Goal: Find contact information: Obtain details needed to contact an individual or organization

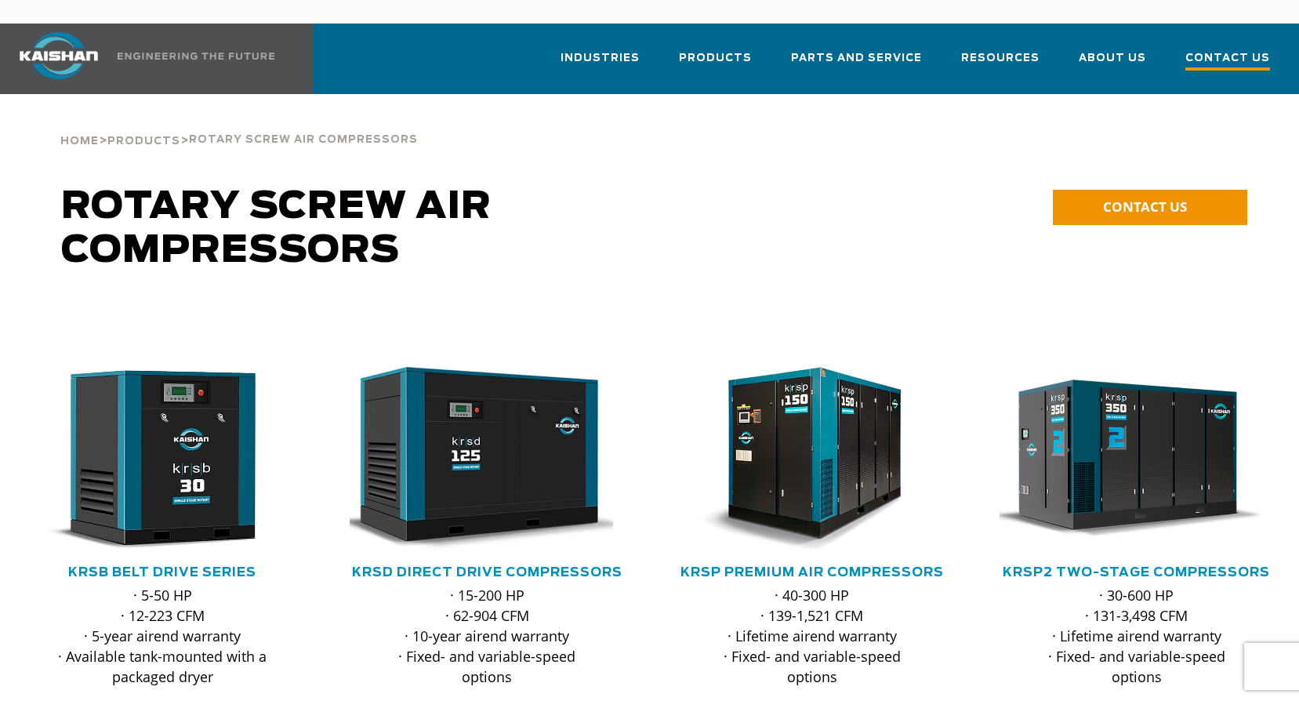
click at [1209, 49] on span "Contact Us" at bounding box center [1227, 59] width 85 height 21
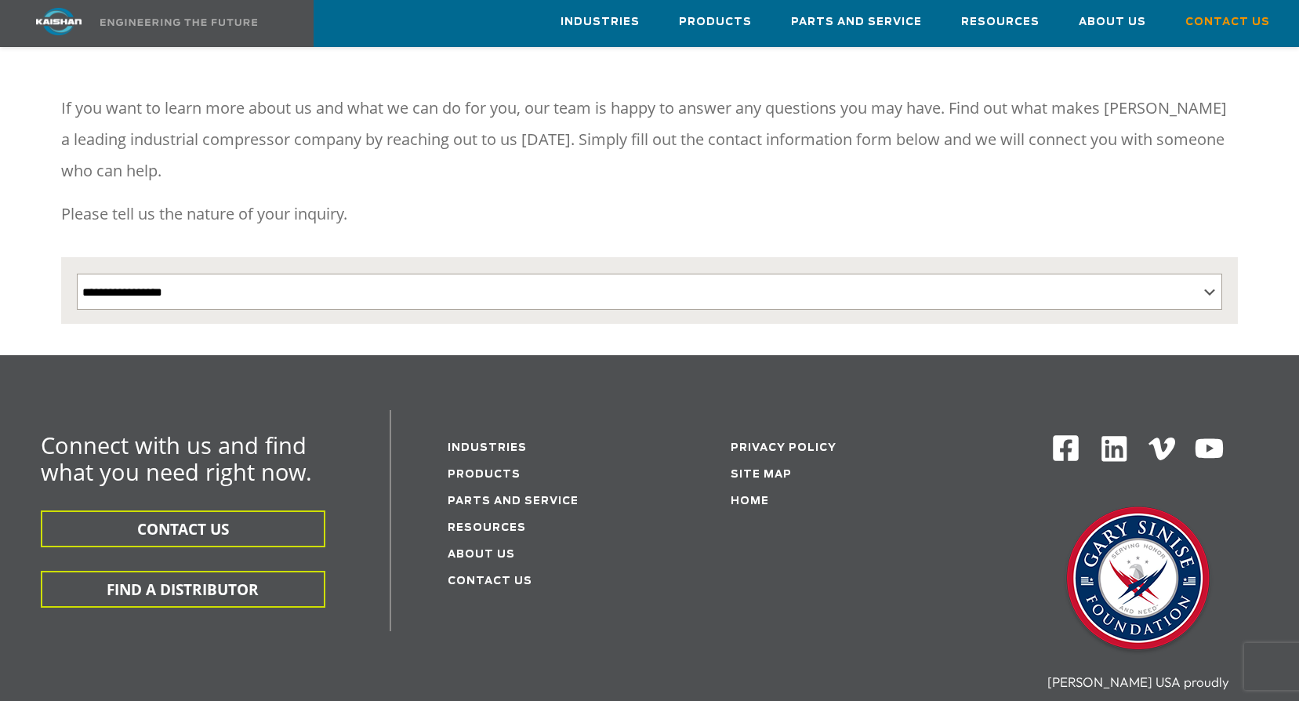
scroll to position [235, 0]
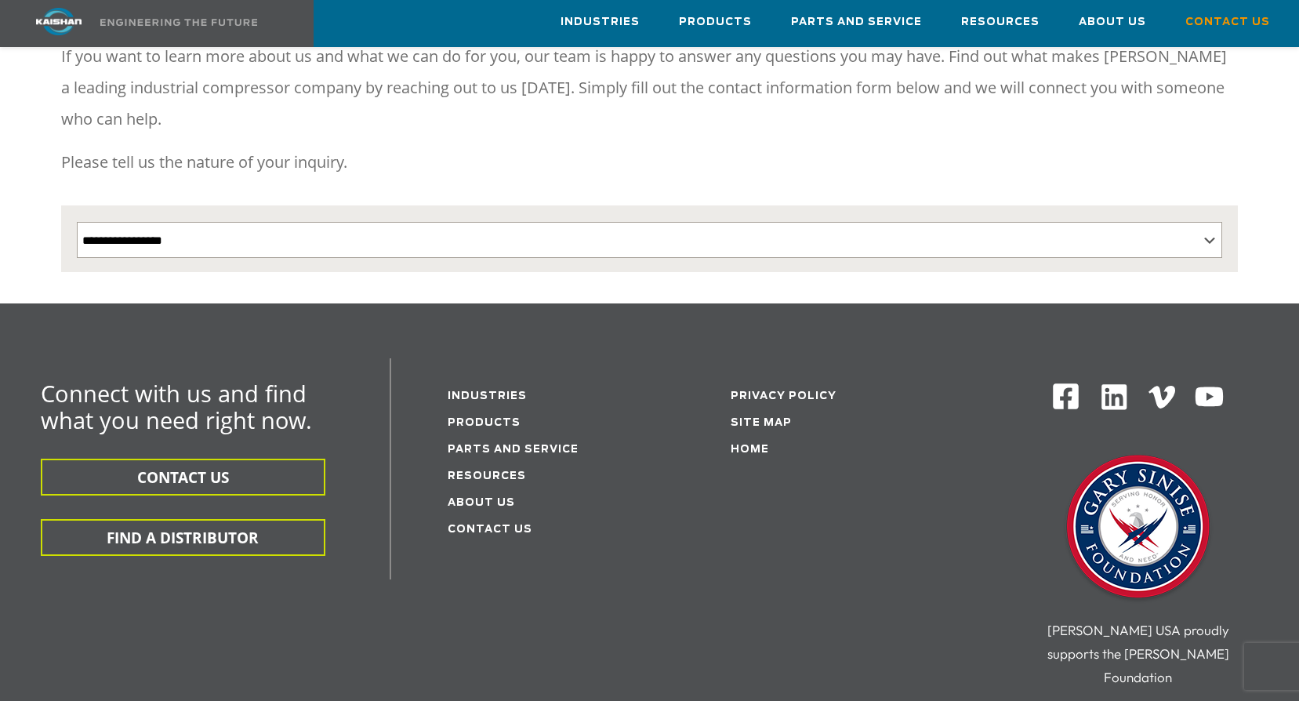
click at [502, 515] on li "Contact Us" at bounding box center [548, 528] width 201 height 27
click at [502, 524] on link "Contact Us" at bounding box center [490, 529] width 85 height 10
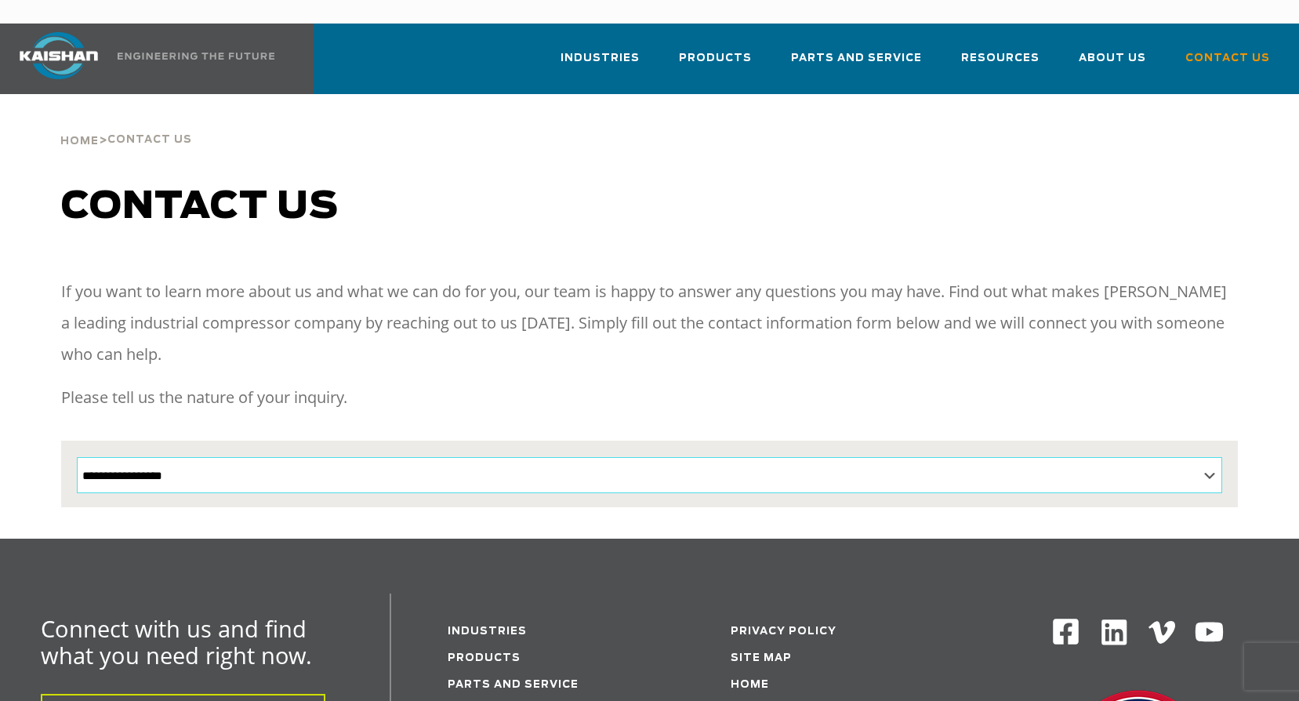
click at [497, 457] on select "**********" at bounding box center [649, 475] width 1144 height 36
click at [477, 382] on p "Please tell us the nature of your inquiry." at bounding box center [649, 397] width 1176 height 31
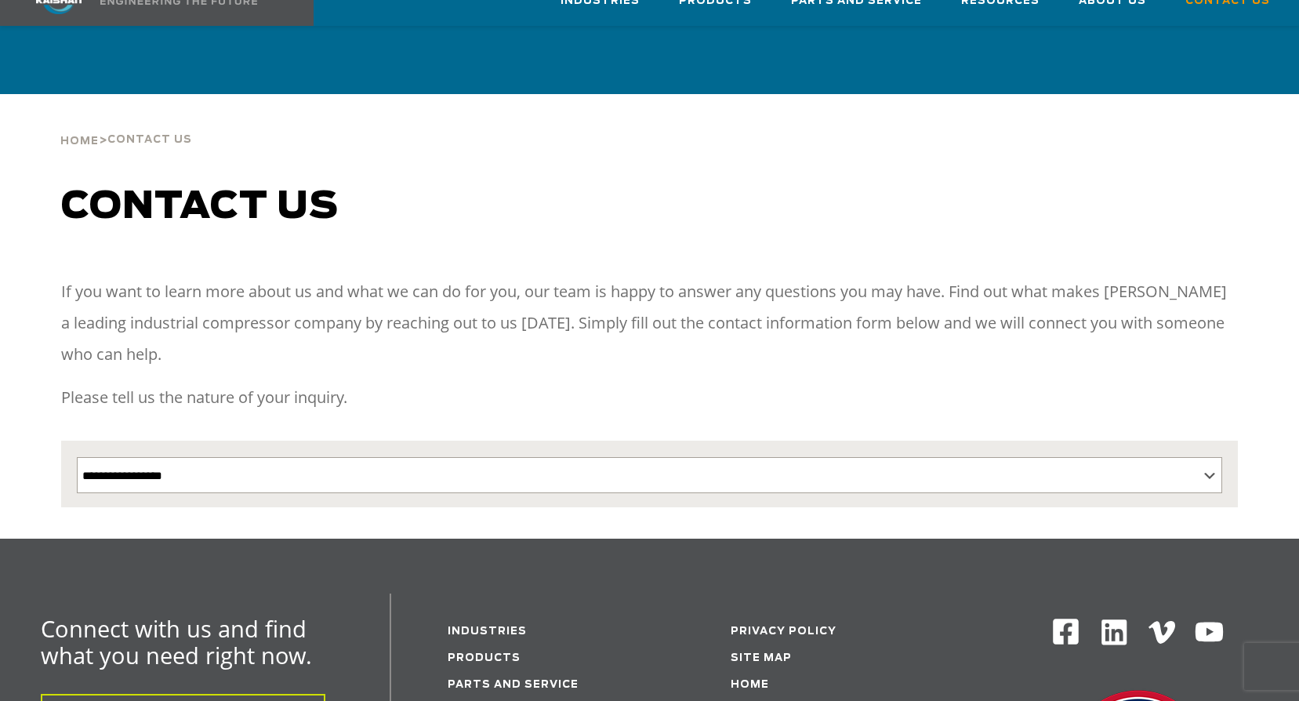
scroll to position [235, 0]
